Goal: Task Accomplishment & Management: Manage account settings

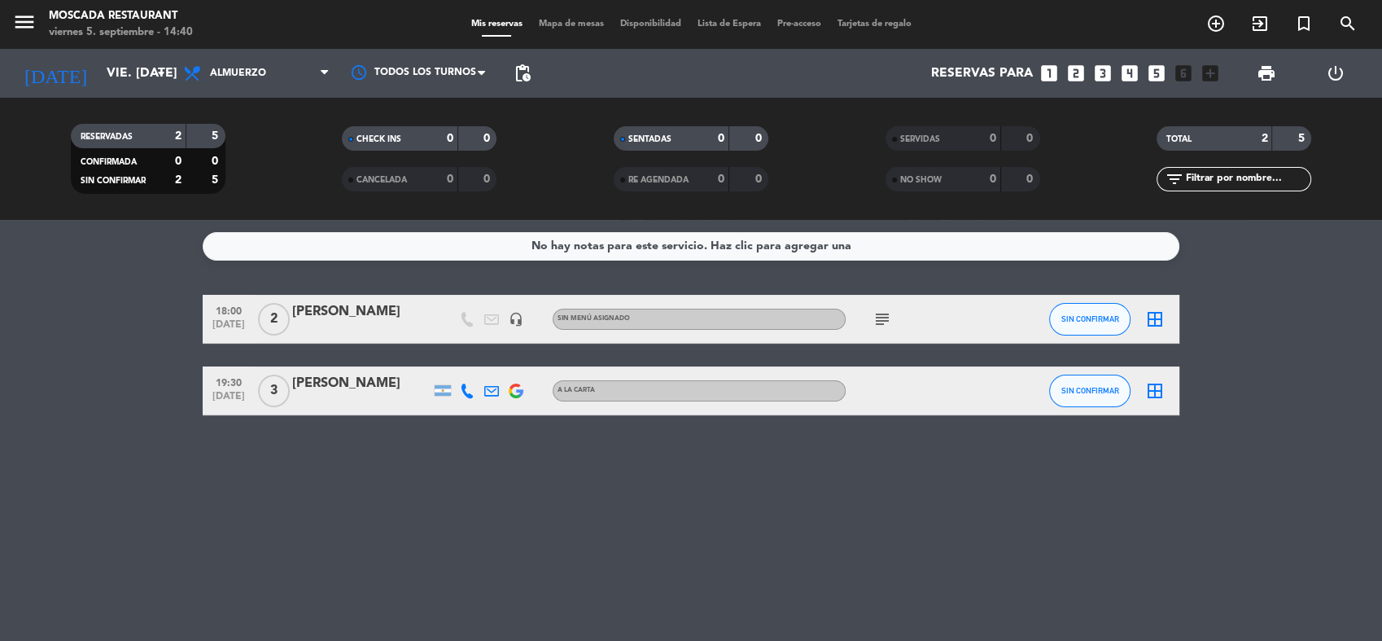
click at [352, 384] on div "[PERSON_NAME]" at bounding box center [361, 383] width 138 height 21
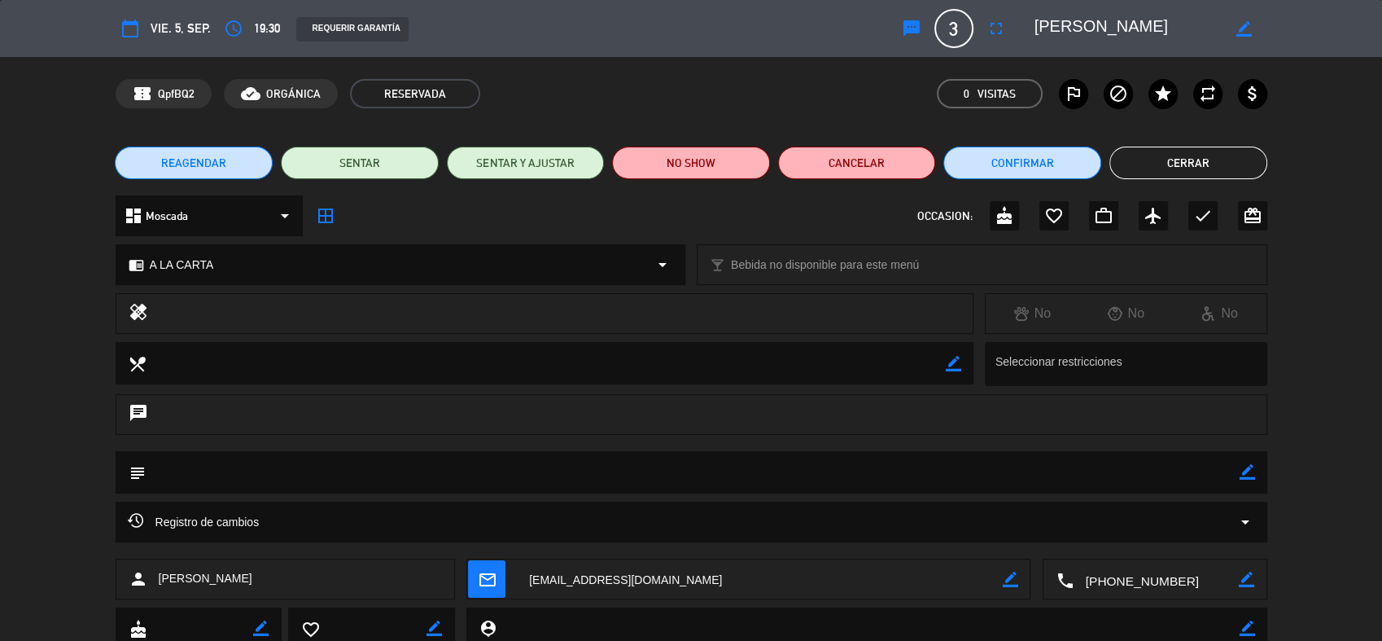
click at [189, 163] on span "REAGENDAR" at bounding box center [193, 163] width 65 height 17
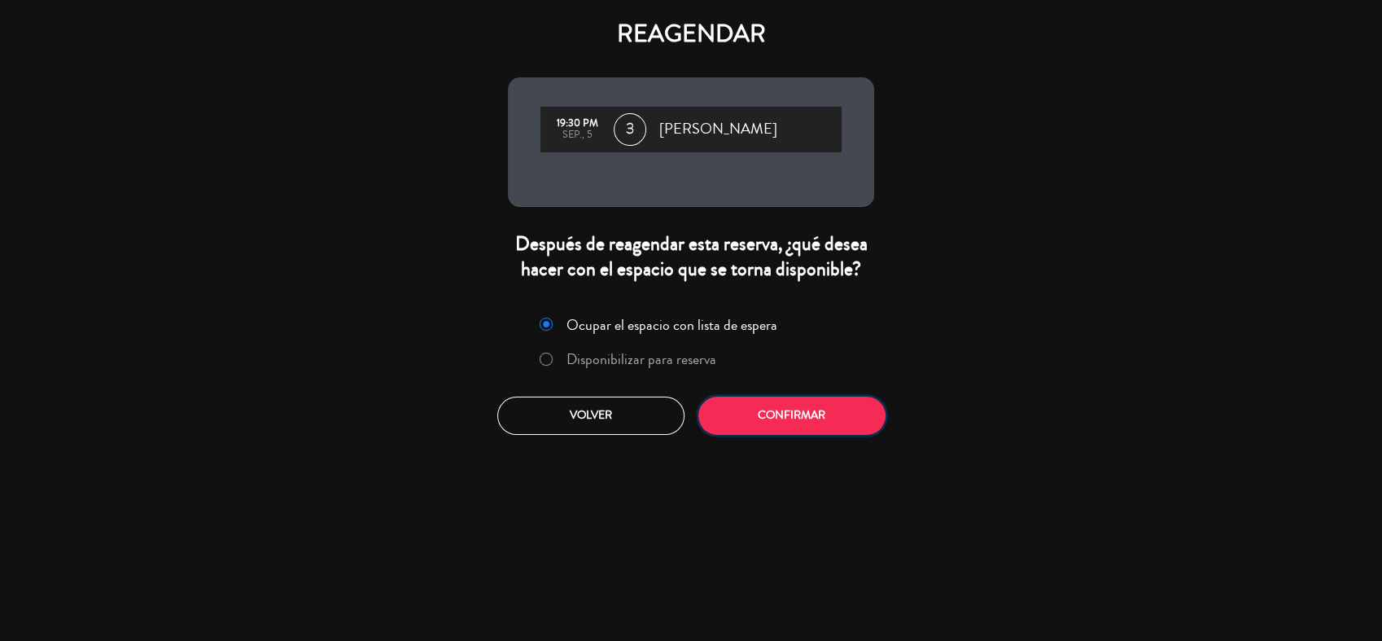
click at [792, 410] on button "Confirmar" at bounding box center [791, 415] width 187 height 38
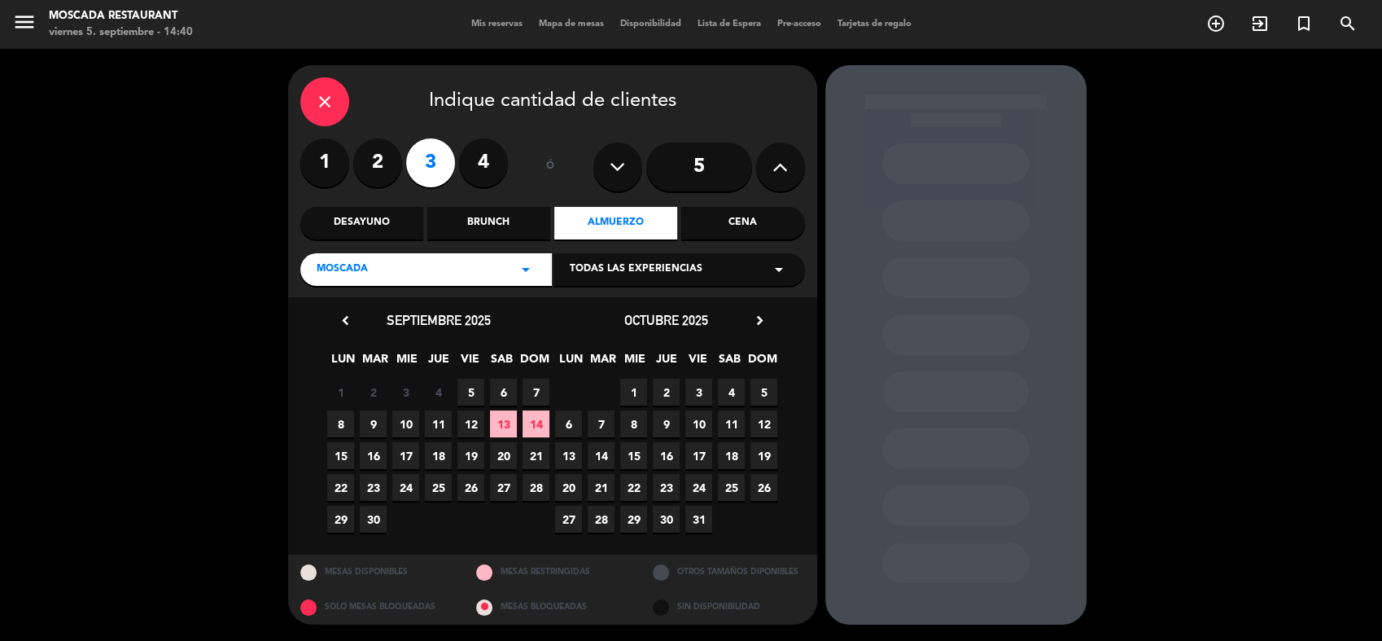
click at [473, 390] on span "5" at bounding box center [470, 392] width 27 height 27
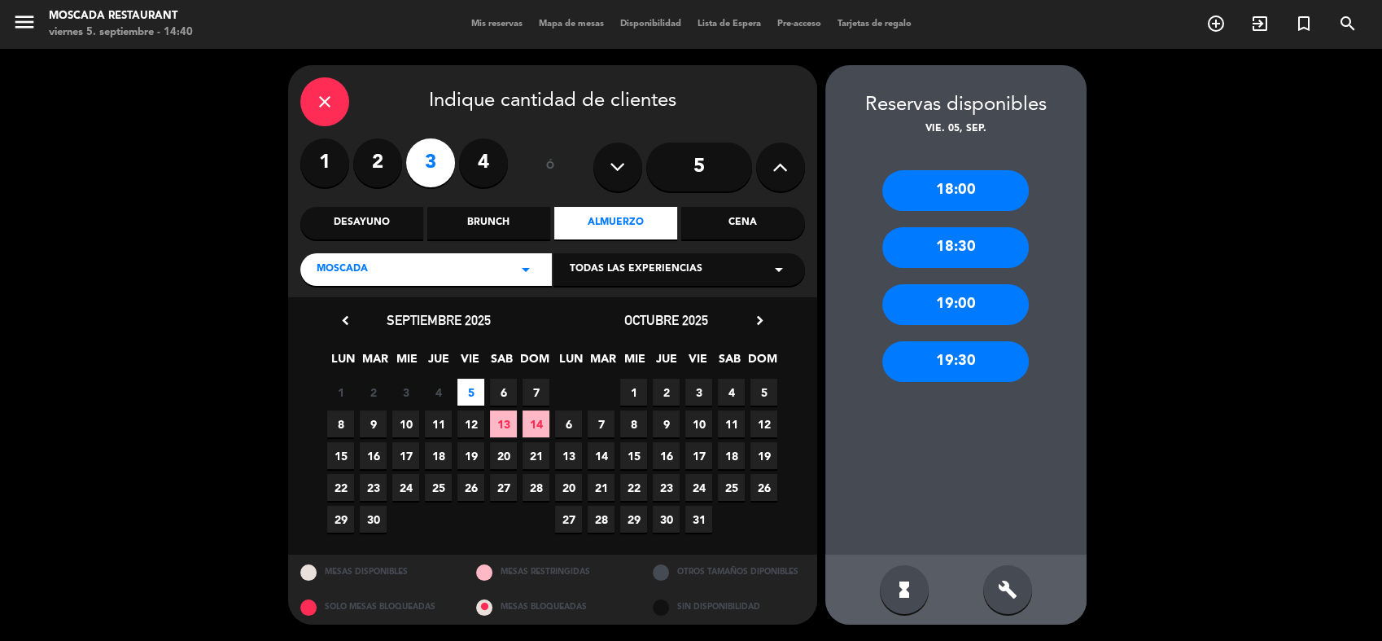
click at [730, 221] on div "Cena" at bounding box center [742, 223] width 123 height 33
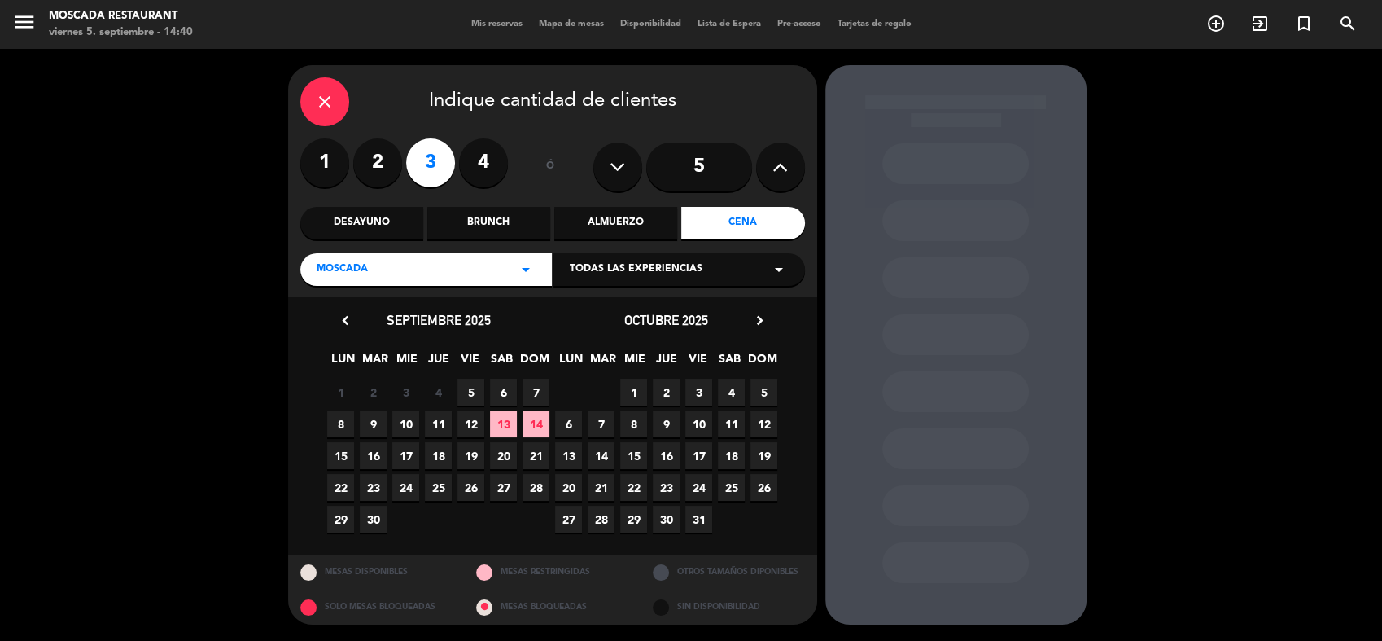
click at [469, 392] on span "5" at bounding box center [470, 392] width 27 height 27
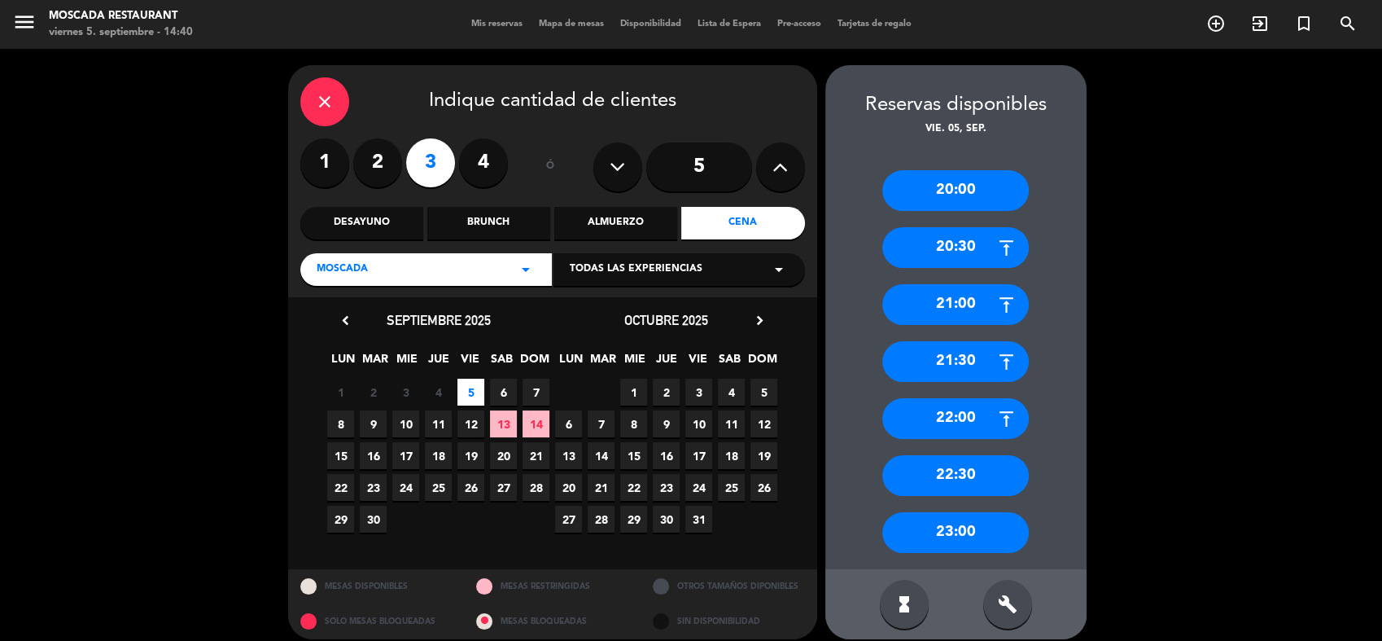
click at [971, 193] on div "20:00" at bounding box center [955, 190] width 147 height 41
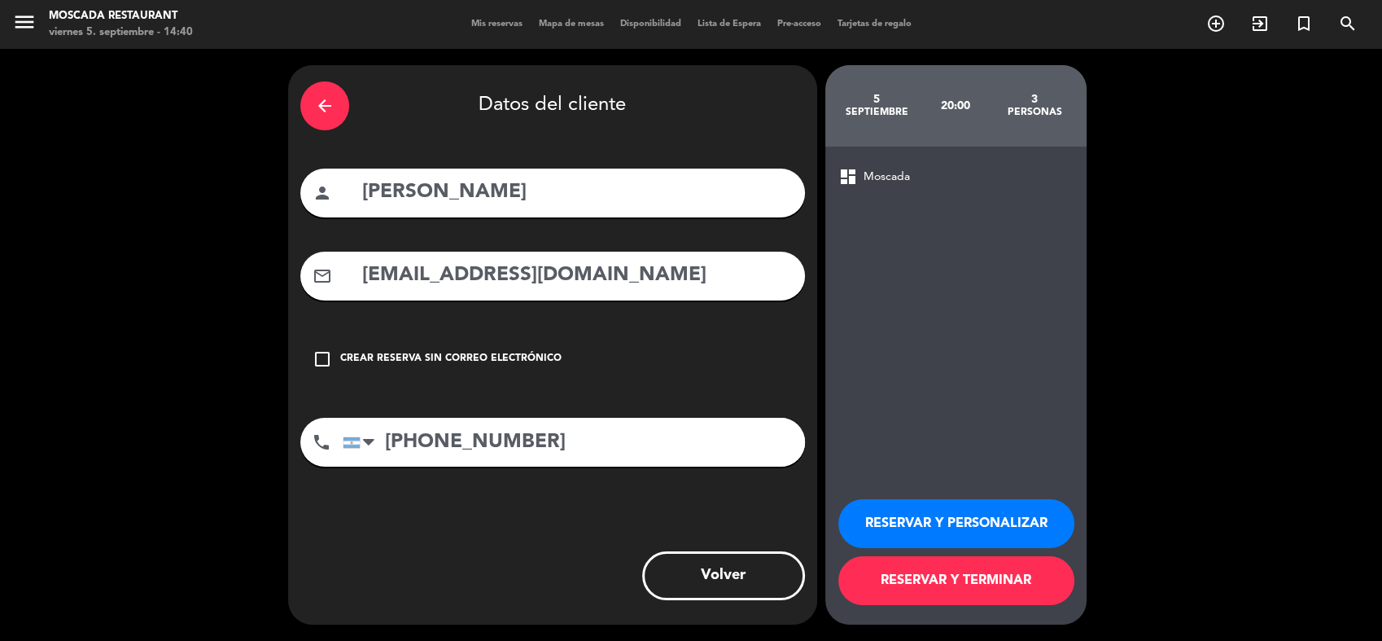
click at [956, 582] on button "RESERVAR Y TERMINAR" at bounding box center [956, 580] width 236 height 49
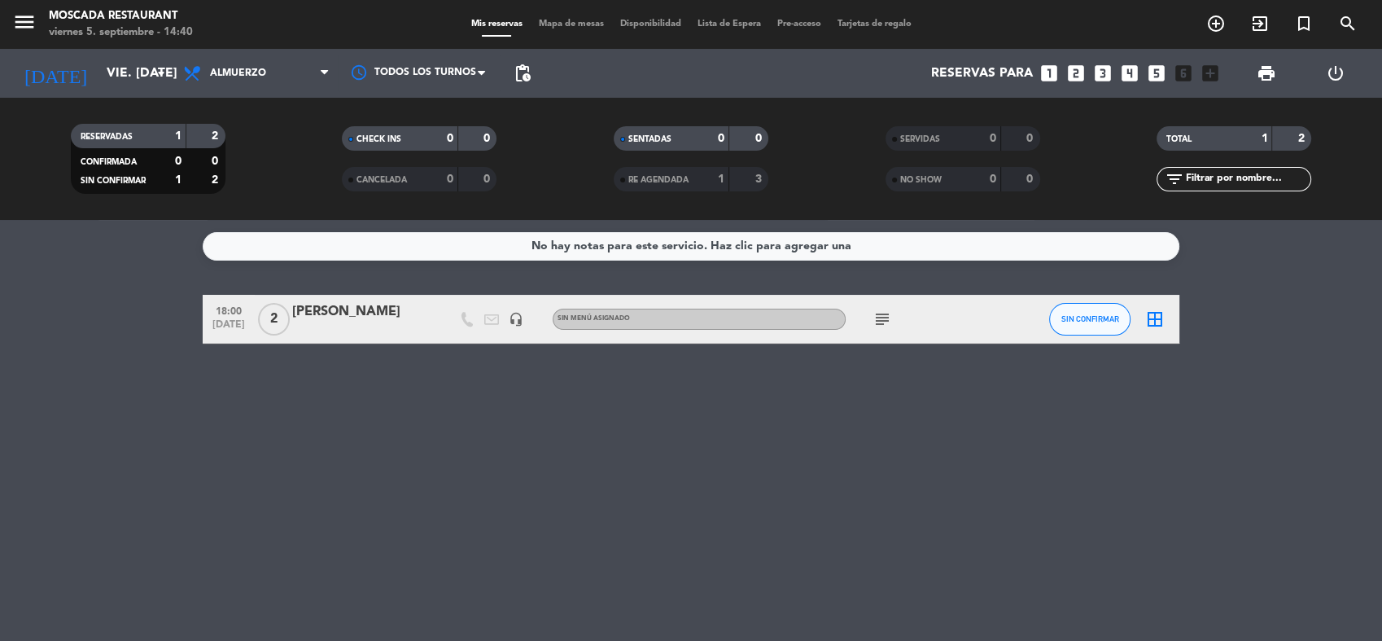
click at [1105, 450] on div "No hay notas para este servicio. Haz clic para agregar una 18:00 [DATE] 2 [PERS…" at bounding box center [691, 430] width 1382 height 421
